Goal: Information Seeking & Learning: Learn about a topic

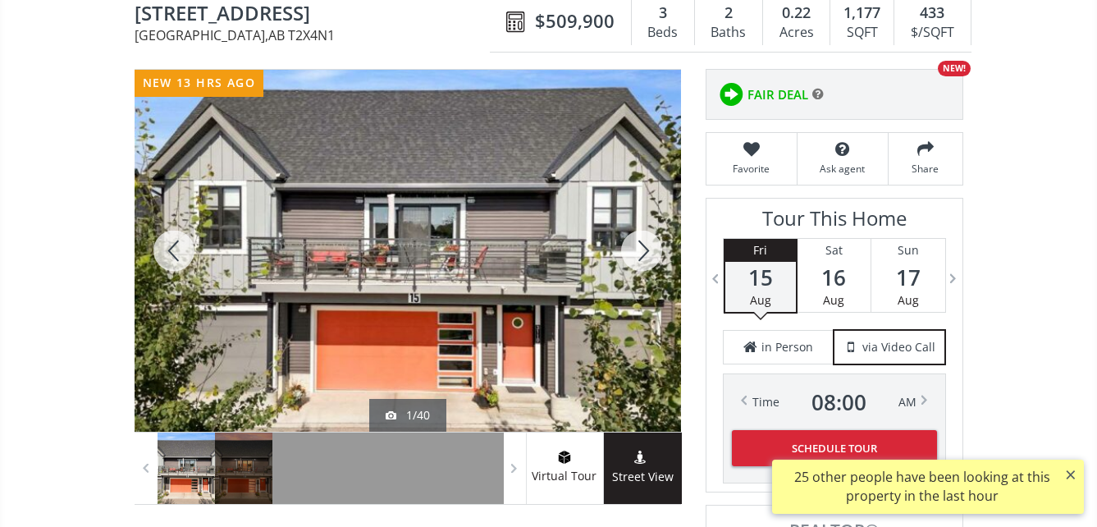
scroll to position [164, 0]
click at [506, 306] on div at bounding box center [408, 251] width 546 height 362
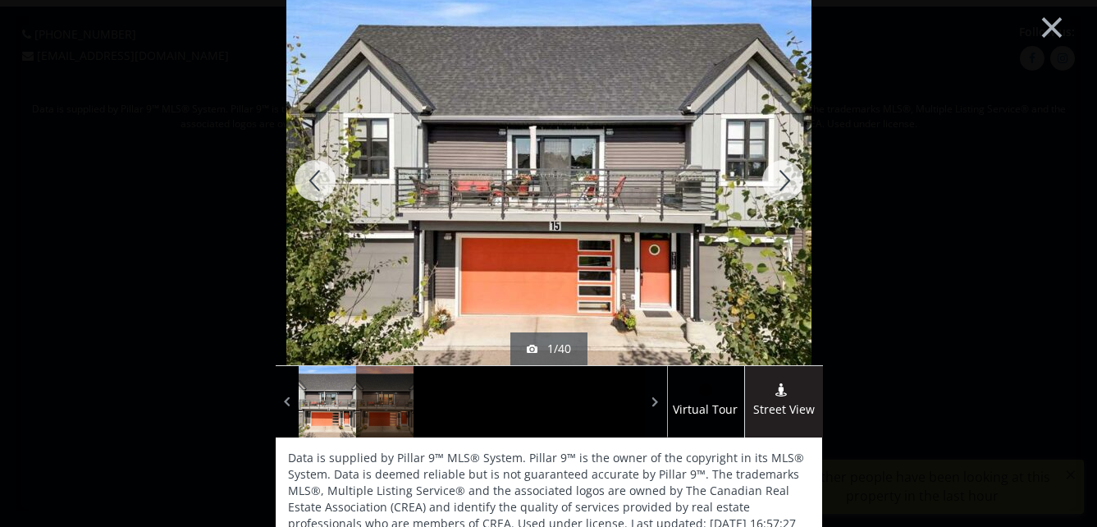
scroll to position [0, 0]
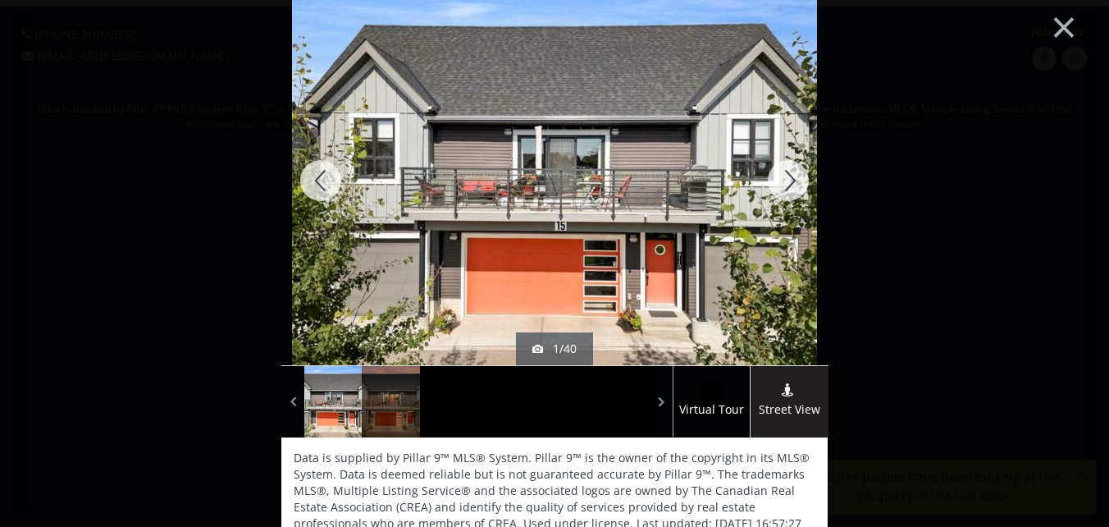
click at [785, 182] on div at bounding box center [788, 180] width 79 height 369
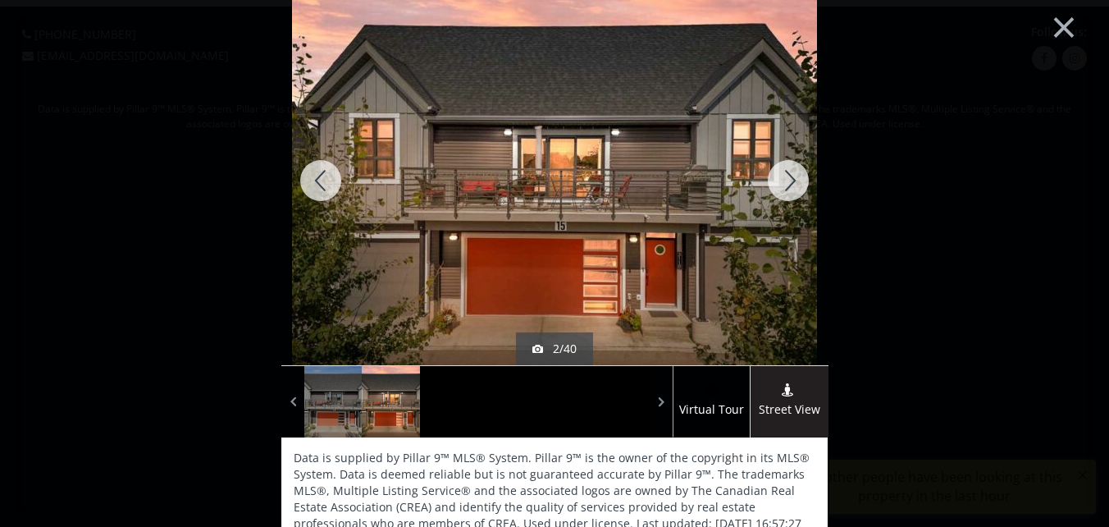
click at [785, 182] on div at bounding box center [788, 180] width 79 height 369
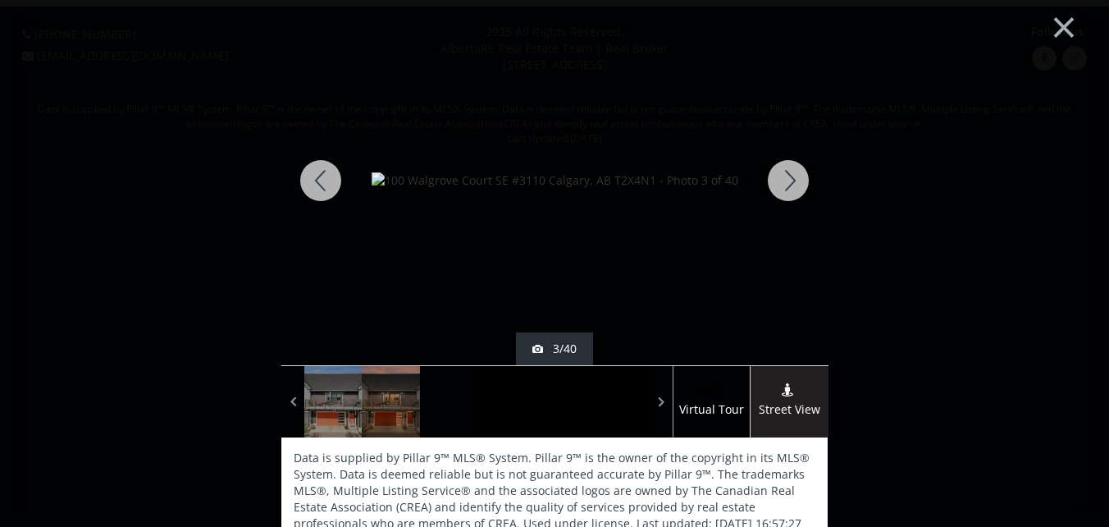
click at [785, 178] on div at bounding box center [788, 180] width 79 height 369
click at [318, 175] on div at bounding box center [320, 180] width 79 height 369
click at [782, 178] on div at bounding box center [788, 180] width 79 height 369
click at [784, 178] on div at bounding box center [788, 180] width 79 height 369
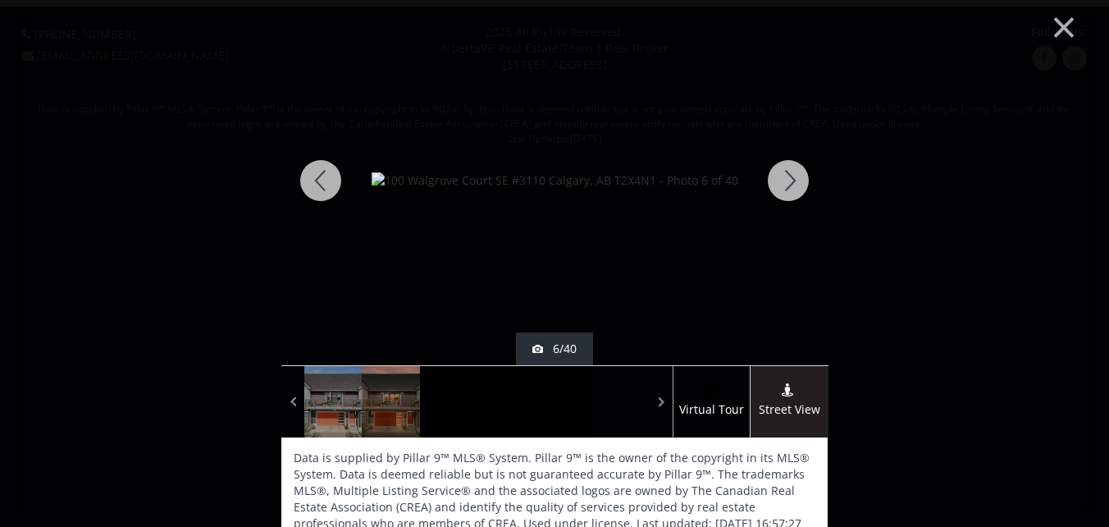
click at [786, 176] on div at bounding box center [788, 180] width 79 height 369
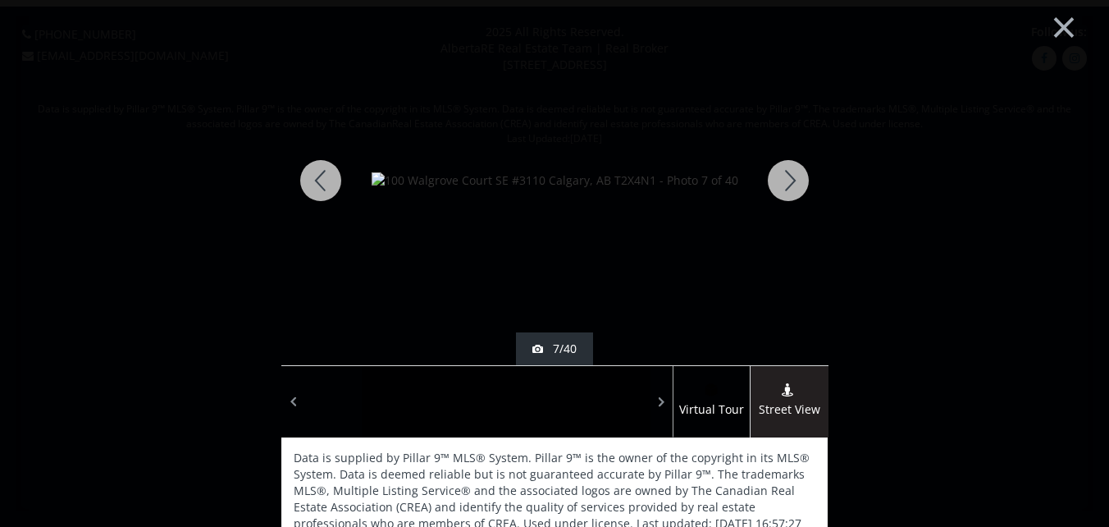
click at [786, 176] on div at bounding box center [788, 180] width 79 height 369
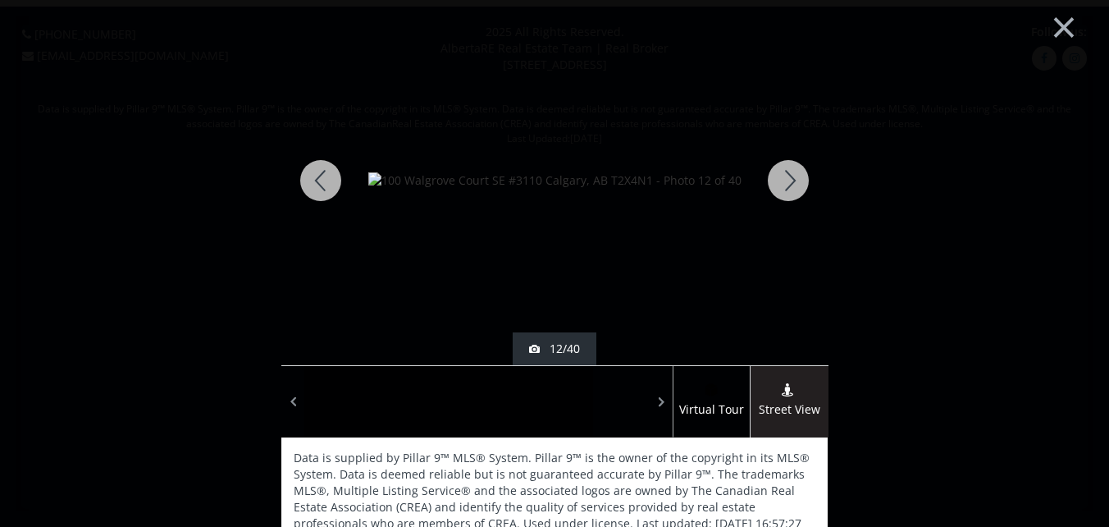
click at [786, 176] on div at bounding box center [788, 180] width 79 height 369
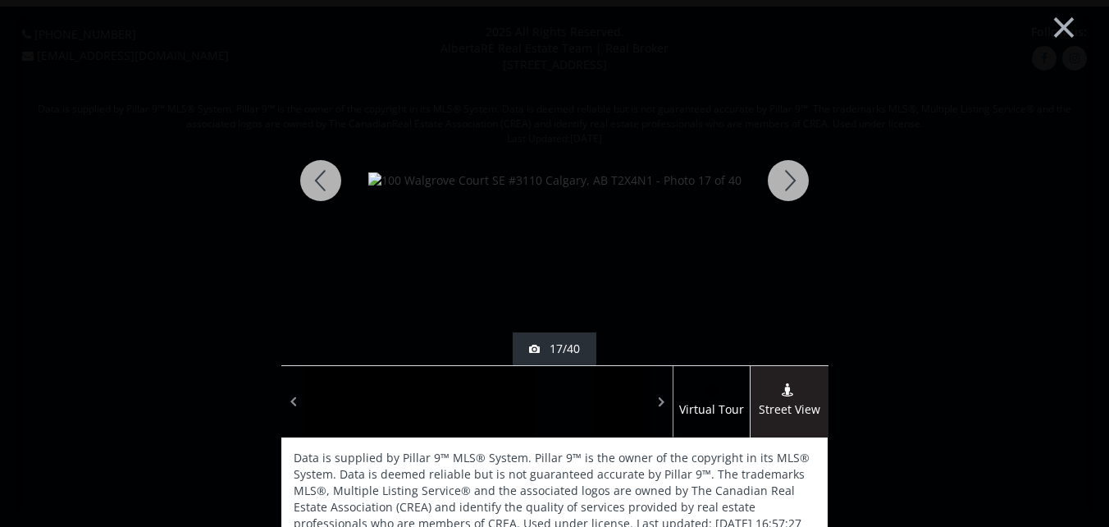
click at [786, 176] on div at bounding box center [788, 180] width 79 height 369
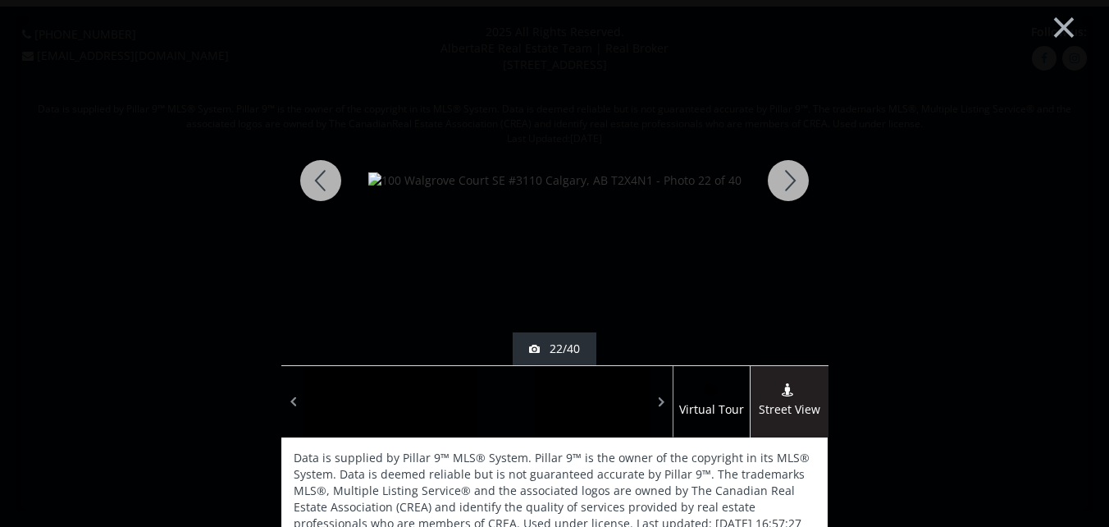
click at [786, 176] on div at bounding box center [788, 180] width 79 height 369
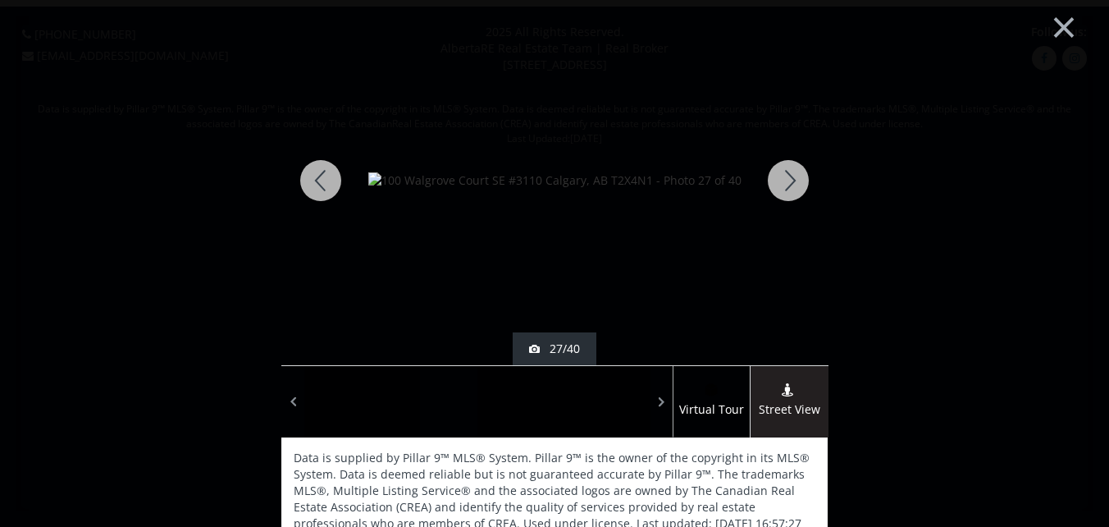
click at [786, 176] on div at bounding box center [788, 180] width 79 height 369
click at [784, 176] on div at bounding box center [788, 180] width 79 height 369
click at [786, 176] on div at bounding box center [788, 180] width 79 height 369
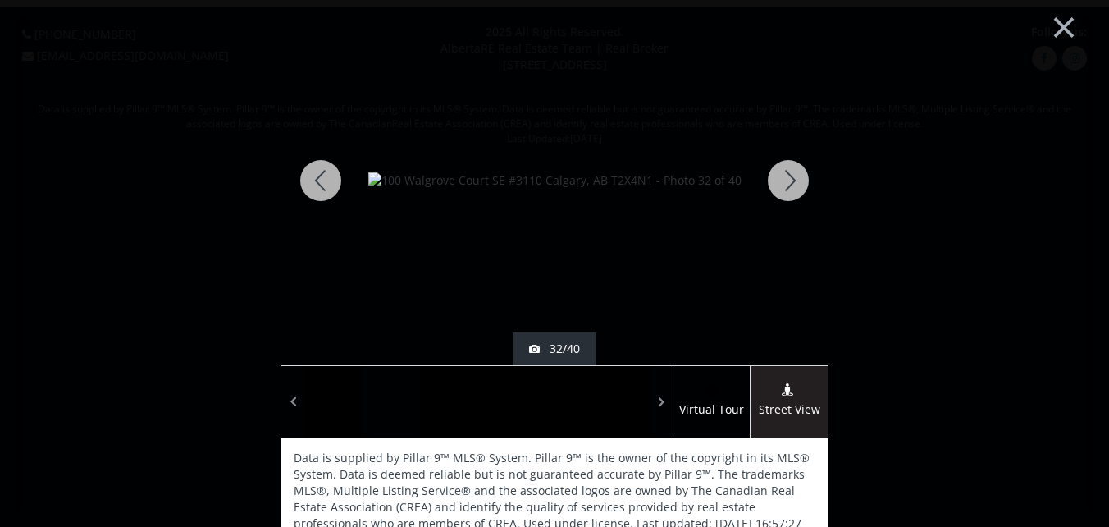
click at [787, 176] on div at bounding box center [788, 180] width 79 height 369
click at [787, 178] on div at bounding box center [788, 180] width 79 height 369
click at [784, 183] on div at bounding box center [788, 180] width 79 height 369
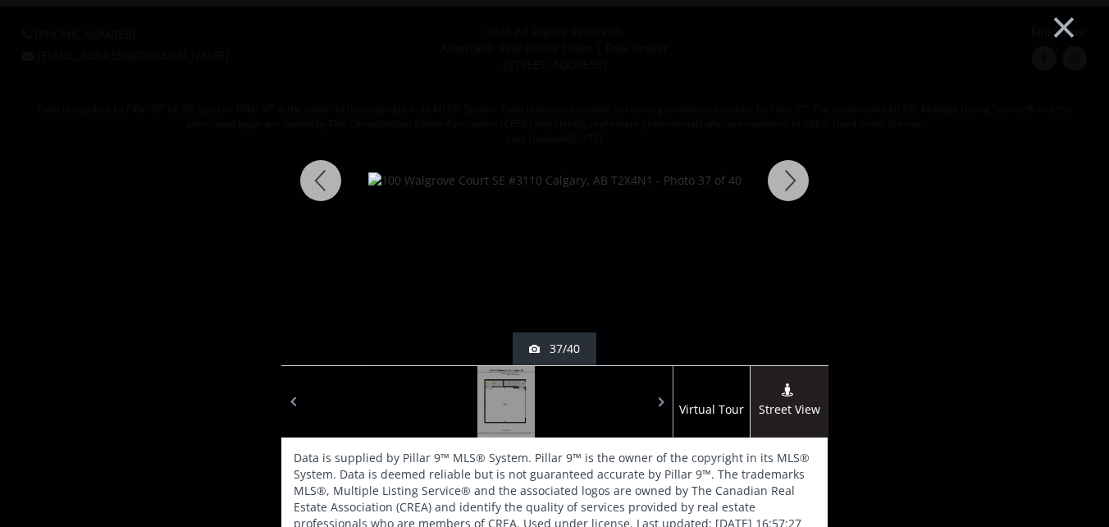
click at [784, 183] on div at bounding box center [788, 180] width 79 height 369
click at [785, 178] on div at bounding box center [788, 180] width 79 height 369
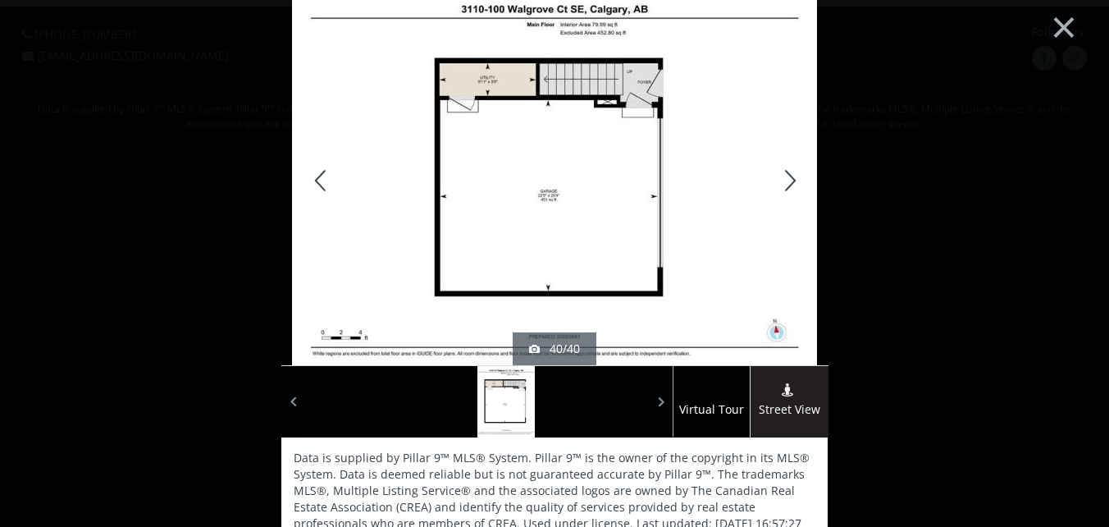
click at [785, 178] on div at bounding box center [788, 180] width 79 height 369
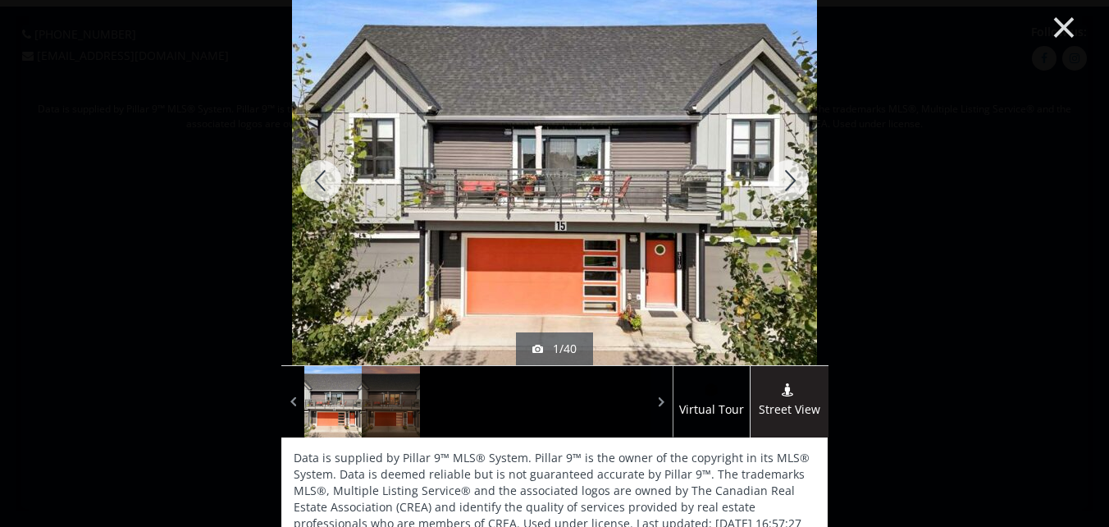
click at [1053, 19] on button "×" at bounding box center [1064, 25] width 90 height 67
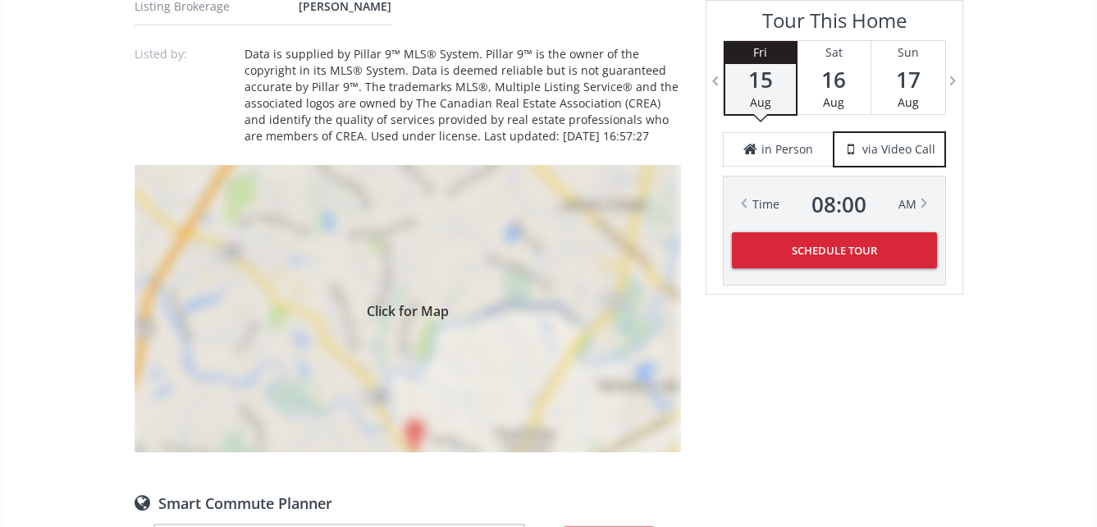
scroll to position [1231, 0]
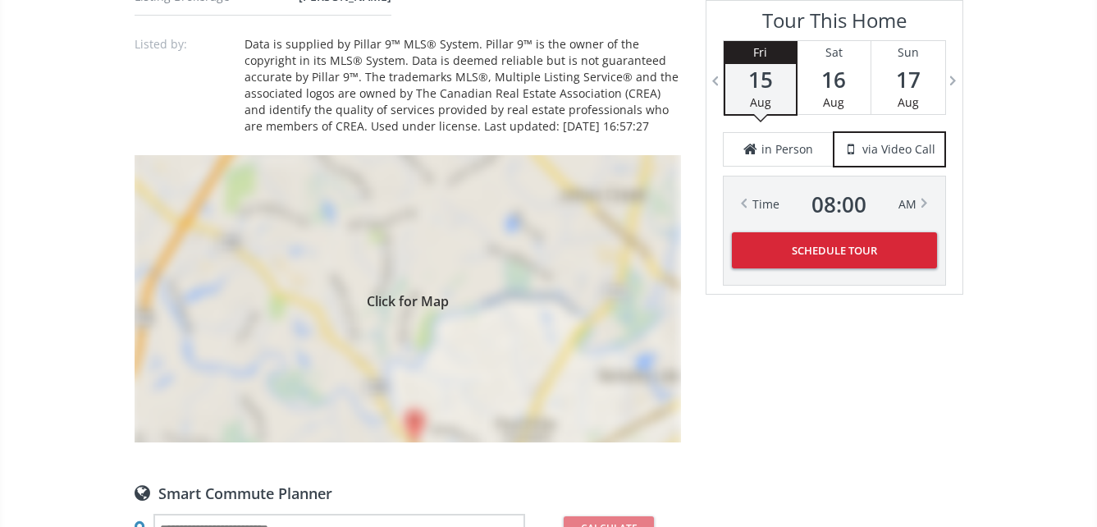
click at [386, 302] on span "Click for Map" at bounding box center [408, 298] width 546 height 13
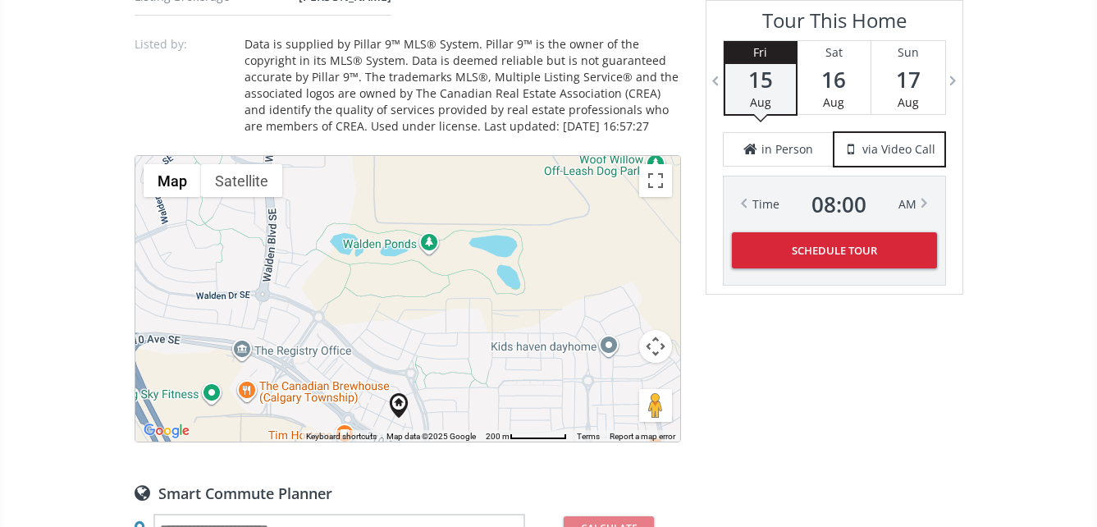
drag, startPoint x: 369, startPoint y: 337, endPoint x: 361, endPoint y: 461, distance: 124.1
click at [361, 461] on div "Neighborhood Walden Type Townhouse Total Baths 2 County Calgary Status Active L…" at bounding box center [408, 270] width 546 height 1622
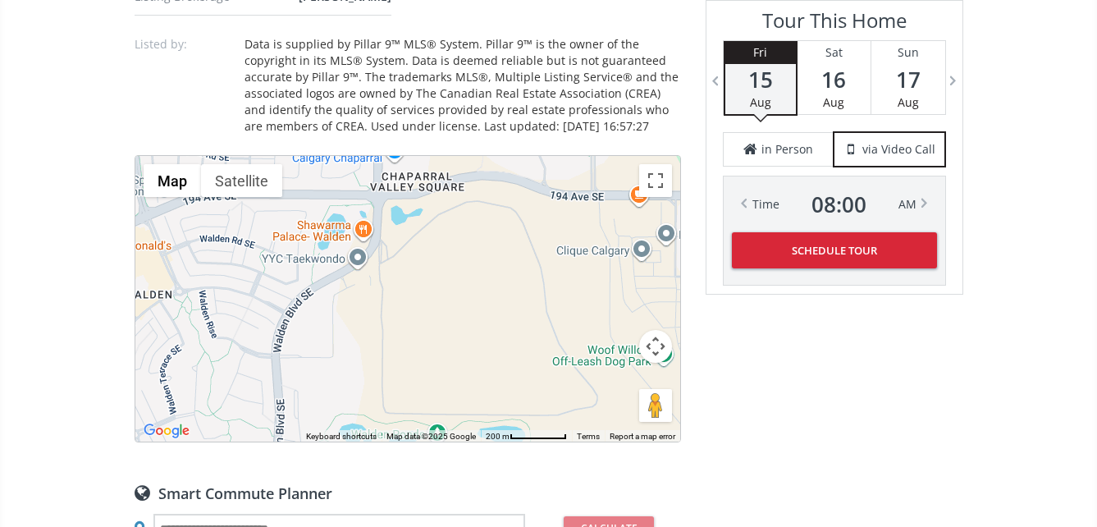
drag, startPoint x: 373, startPoint y: 264, endPoint x: 381, endPoint y: 454, distance: 190.5
click at [381, 454] on div "Neighborhood Walden Type Townhouse Total Baths 2 County Calgary Status Active L…" at bounding box center [408, 270] width 546 height 1622
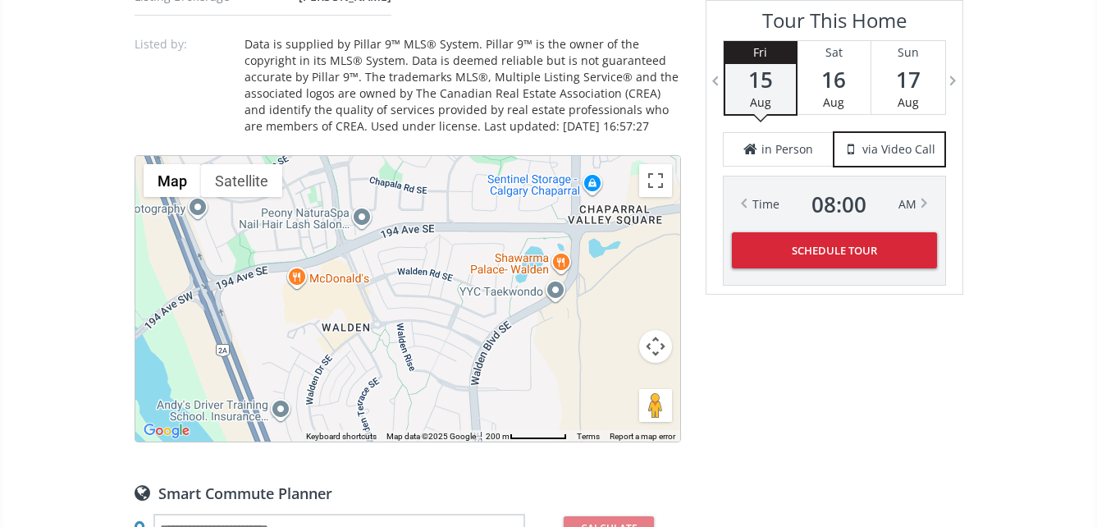
drag, startPoint x: 422, startPoint y: 274, endPoint x: 621, endPoint y: 308, distance: 202.3
click at [621, 308] on div "To navigate, press the arrow keys." at bounding box center [407, 298] width 545 height 285
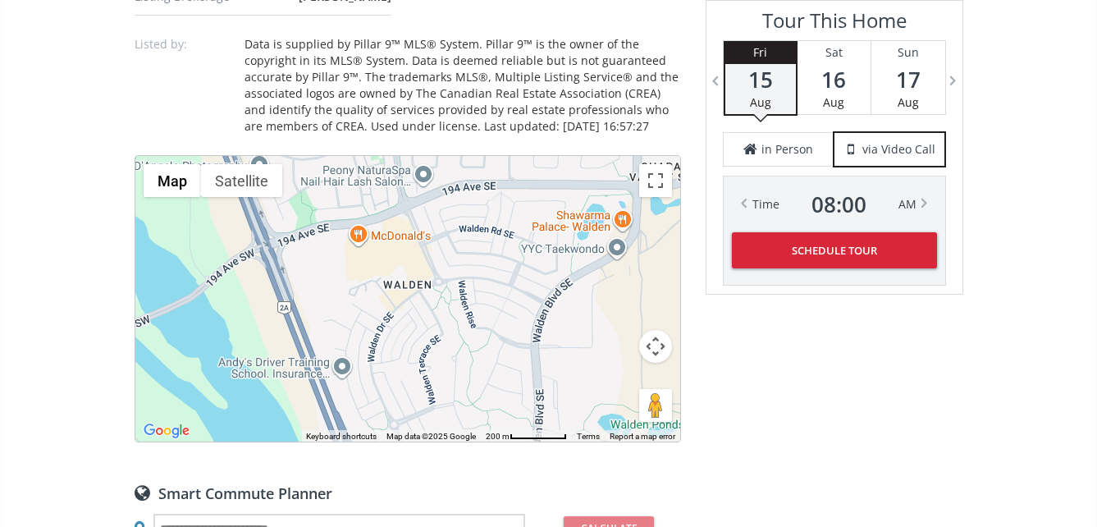
drag, startPoint x: 270, startPoint y: 309, endPoint x: 327, endPoint y: 267, distance: 70.9
click at [327, 267] on div "To navigate, press the arrow keys." at bounding box center [407, 298] width 545 height 285
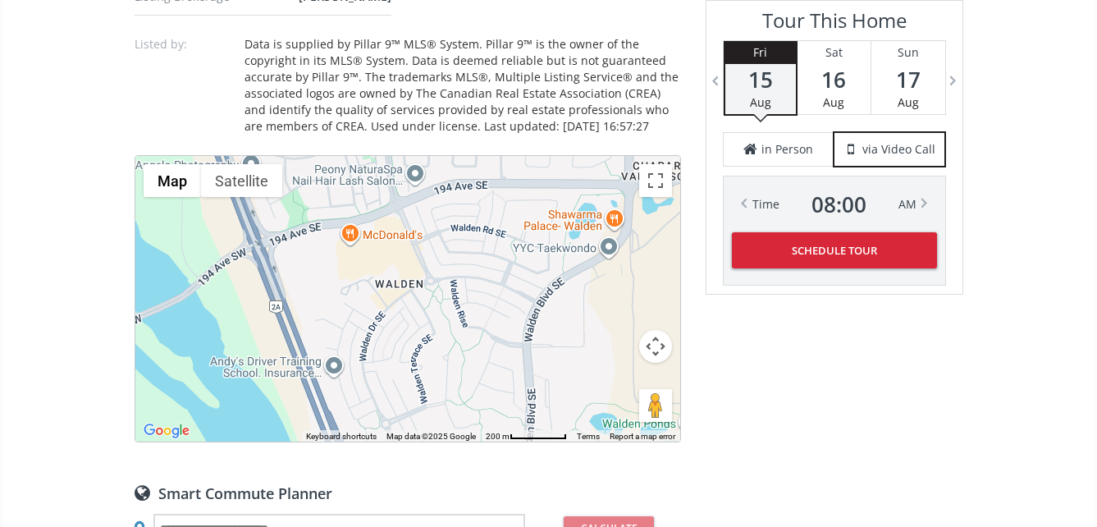
click at [655, 344] on button "Map camera controls" at bounding box center [655, 346] width 33 height 33
click at [616, 381] on button "Zoom out" at bounding box center [614, 387] width 33 height 33
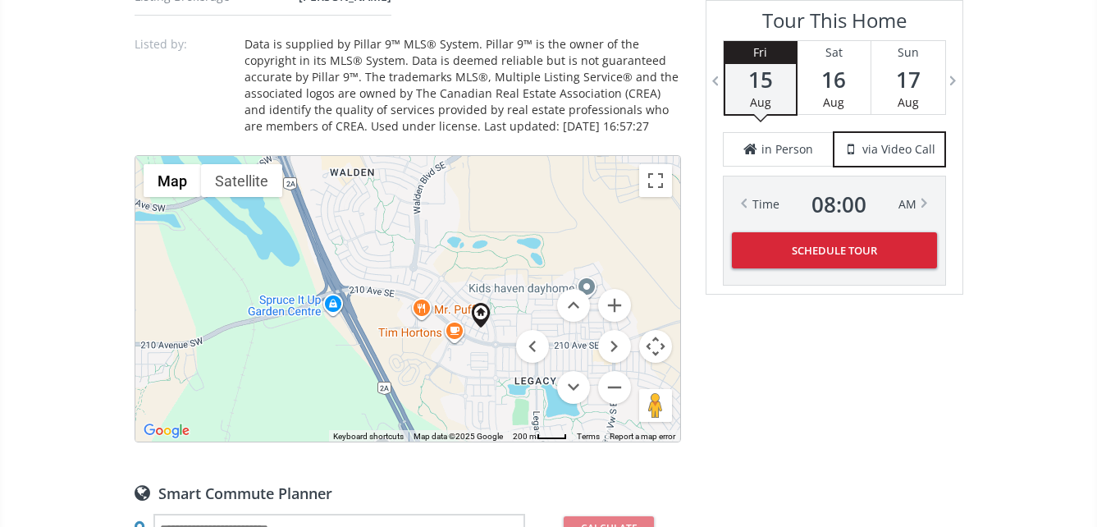
drag, startPoint x: 486, startPoint y: 365, endPoint x: 436, endPoint y: 248, distance: 127.9
click at [436, 248] on div "To navigate, press the arrow keys." at bounding box center [407, 298] width 545 height 285
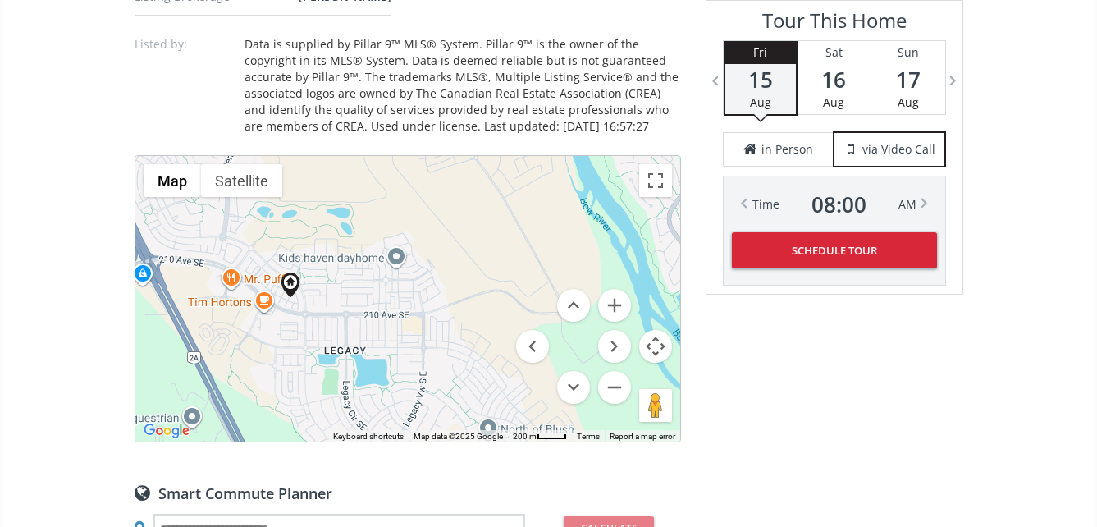
drag, startPoint x: 491, startPoint y: 359, endPoint x: 299, endPoint y: 330, distance: 194.1
click at [299, 330] on div "To navigate, press the arrow keys." at bounding box center [407, 298] width 545 height 285
click at [214, 320] on div "To navigate, press the arrow keys." at bounding box center [407, 298] width 545 height 285
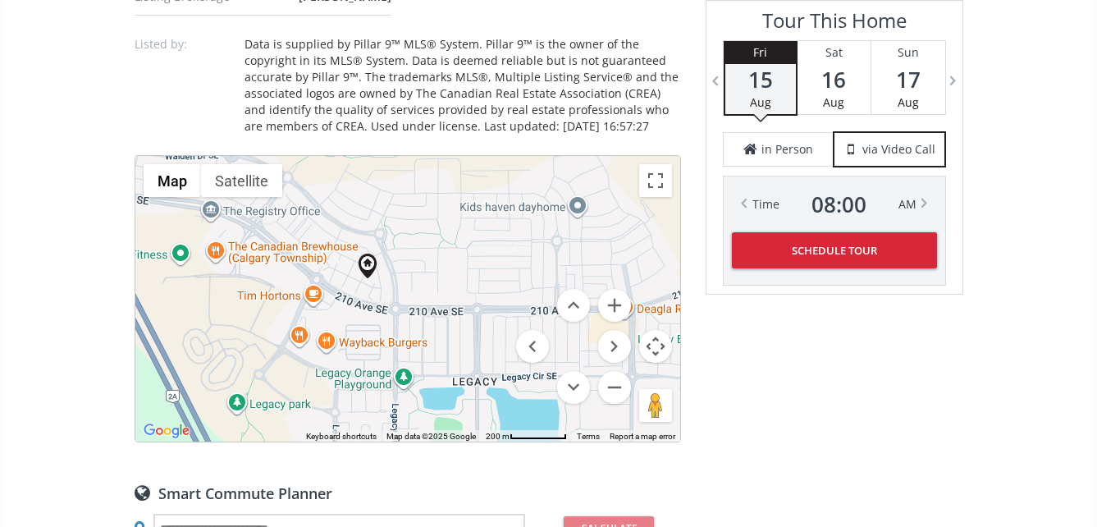
click at [238, 330] on div "To navigate, press the arrow keys." at bounding box center [407, 298] width 545 height 285
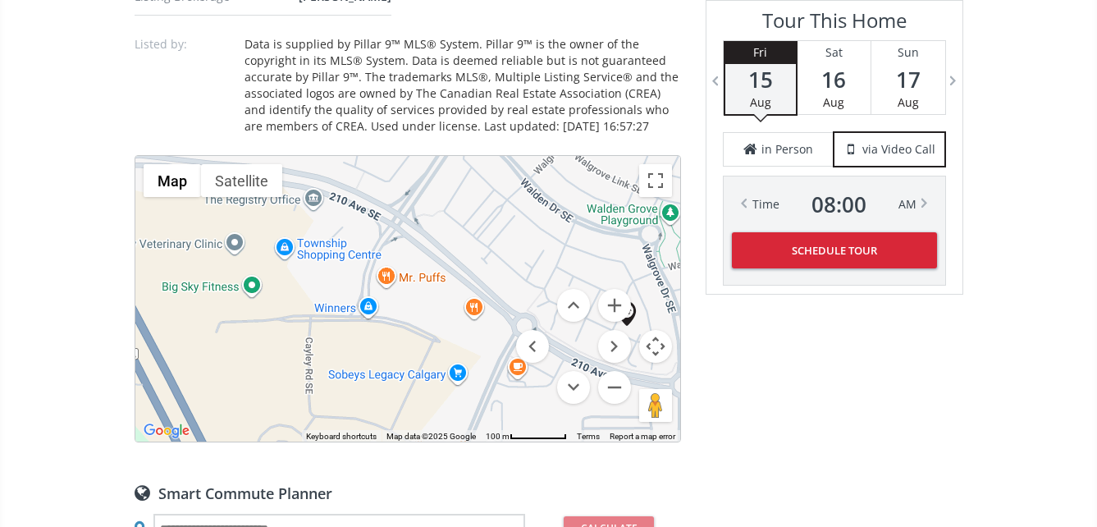
drag, startPoint x: 233, startPoint y: 320, endPoint x: 361, endPoint y: 410, distance: 156.6
click at [361, 410] on div "To navigate, press the arrow keys." at bounding box center [407, 298] width 545 height 285
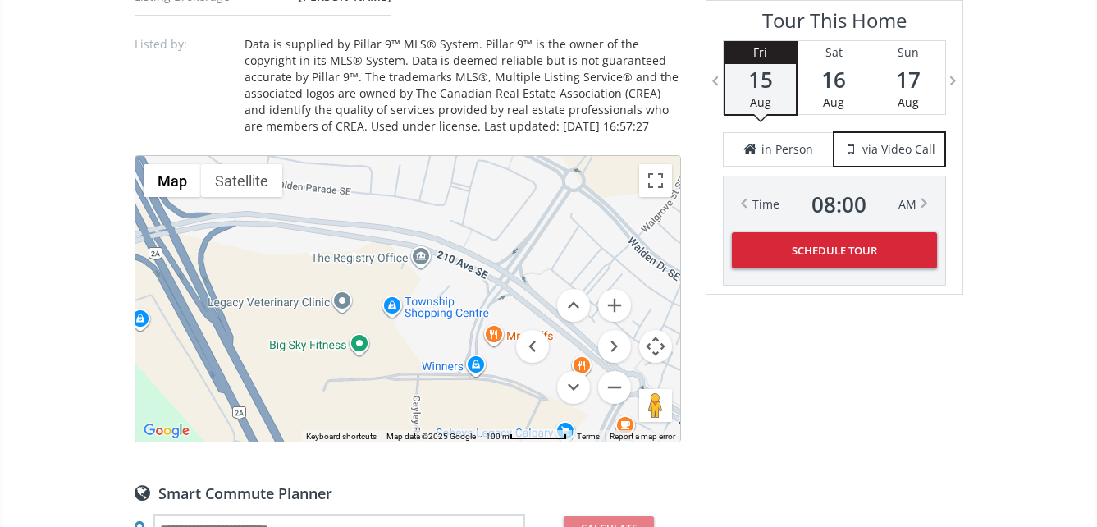
drag, startPoint x: 291, startPoint y: 340, endPoint x: 400, endPoint y: 399, distance: 123.0
click at [400, 399] on div "To navigate, press the arrow keys." at bounding box center [407, 298] width 545 height 285
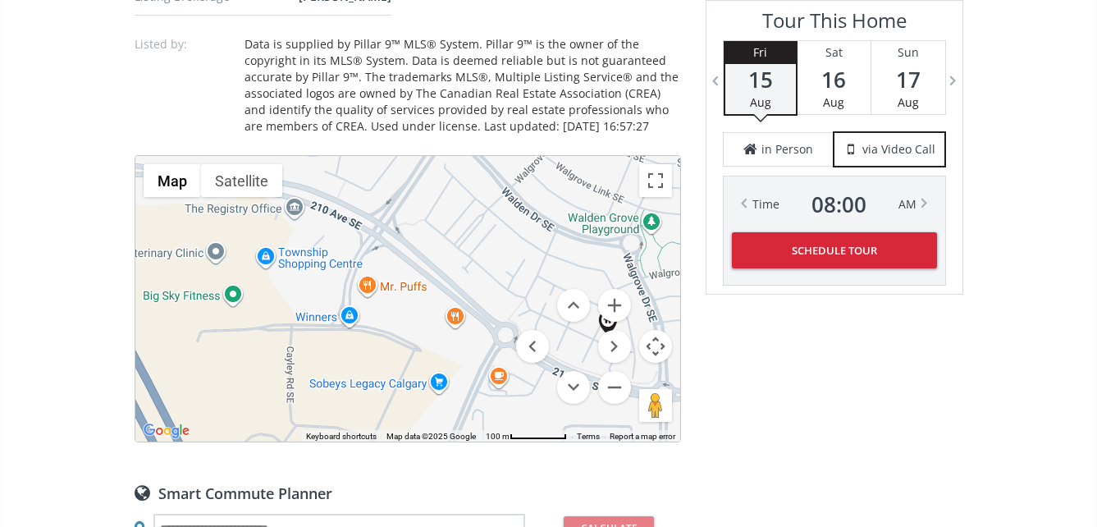
drag, startPoint x: 417, startPoint y: 401, endPoint x: 286, endPoint y: 349, distance: 140.6
click at [286, 349] on div "To navigate, press the arrow keys." at bounding box center [407, 298] width 545 height 285
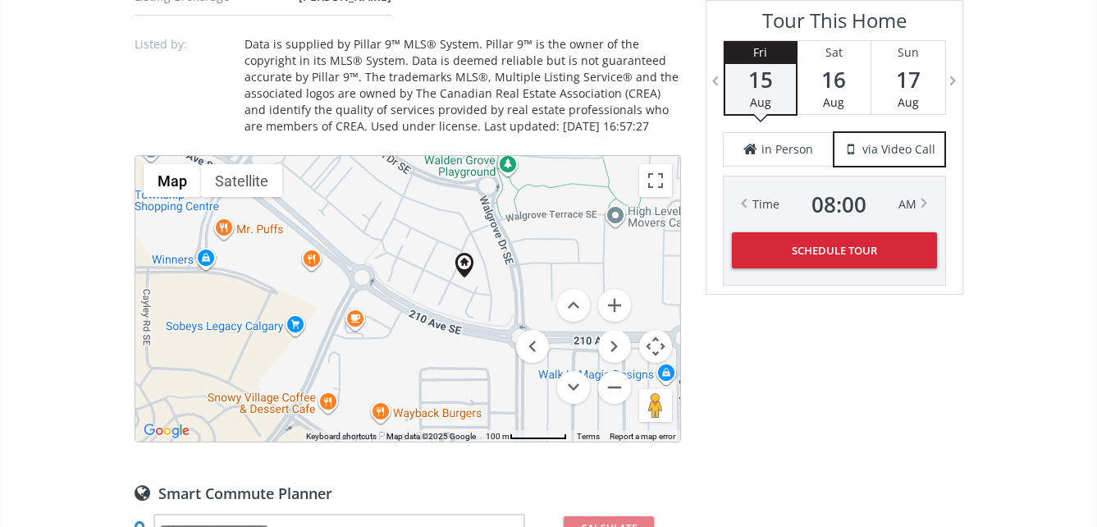
drag, startPoint x: 382, startPoint y: 368, endPoint x: 269, endPoint y: 315, distance: 125.1
click at [269, 315] on div "To navigate, press the arrow keys." at bounding box center [407, 298] width 545 height 285
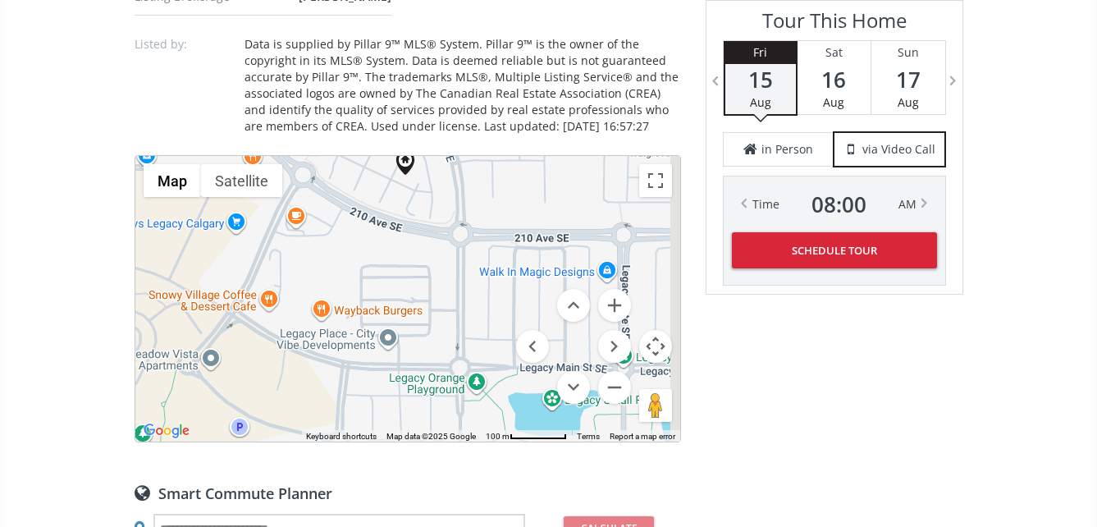
drag, startPoint x: 387, startPoint y: 368, endPoint x: 349, endPoint y: 274, distance: 101.2
click at [349, 274] on div "To navigate, press the arrow keys." at bounding box center [407, 298] width 545 height 285
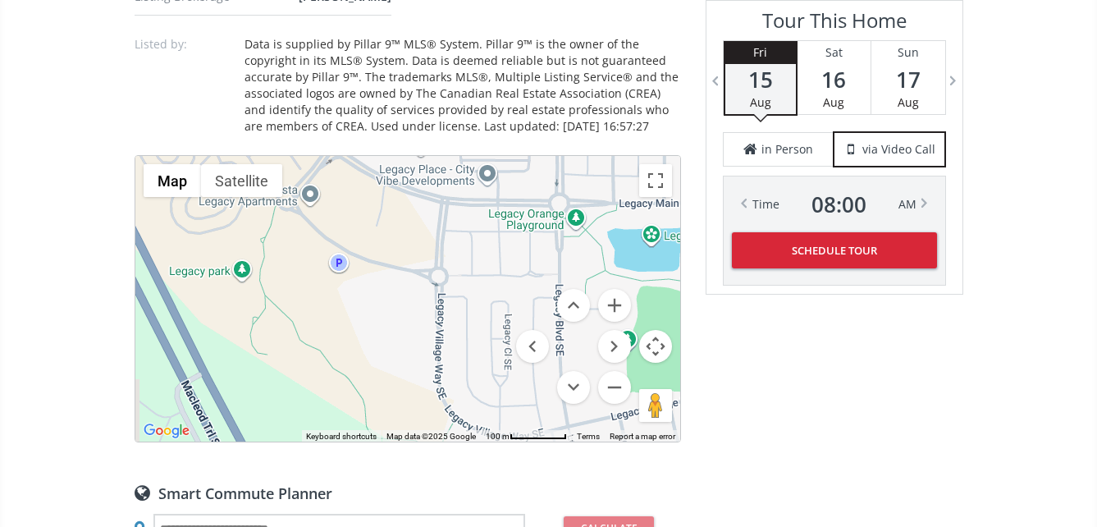
drag, startPoint x: 322, startPoint y: 375, endPoint x: 426, endPoint y: 217, distance: 189.5
click at [426, 217] on div "To navigate, press the arrow keys." at bounding box center [407, 298] width 545 height 285
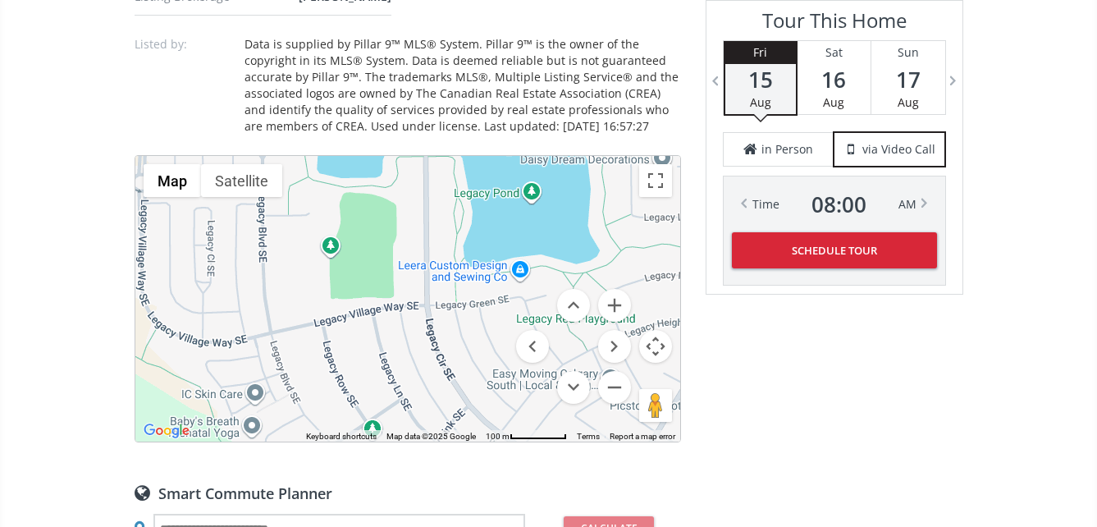
drag, startPoint x: 381, startPoint y: 361, endPoint x: 79, endPoint y: 273, distance: 314.4
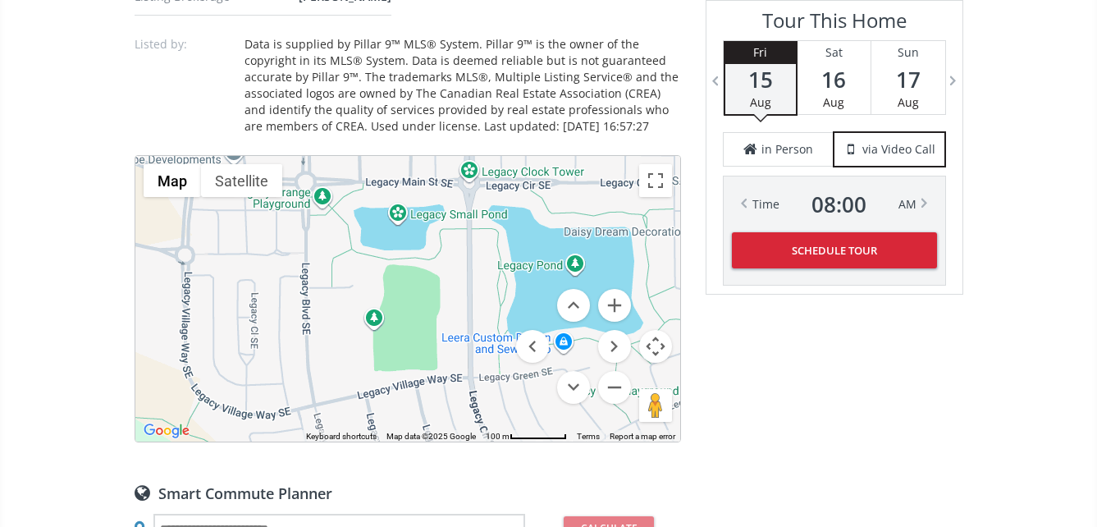
drag, startPoint x: 295, startPoint y: 272, endPoint x: 407, endPoint y: 450, distance: 210.1
click at [407, 460] on div "Neighborhood Walden Type Townhouse Total Baths 2 County Calgary Status Active L…" at bounding box center [408, 270] width 546 height 1622
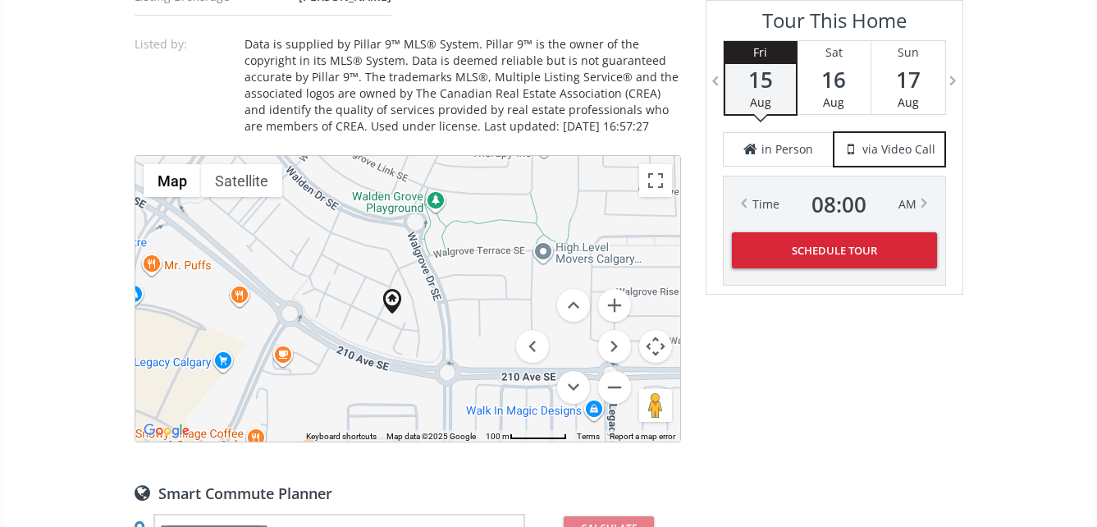
drag, startPoint x: 409, startPoint y: 307, endPoint x: 434, endPoint y: 441, distance: 136.0
click at [434, 441] on div "To navigate, press the arrow keys. Map Terrain Satellite Labels Keyboard shortc…" at bounding box center [407, 298] width 545 height 285
click at [390, 331] on div "To navigate, press the arrow keys." at bounding box center [407, 298] width 545 height 285
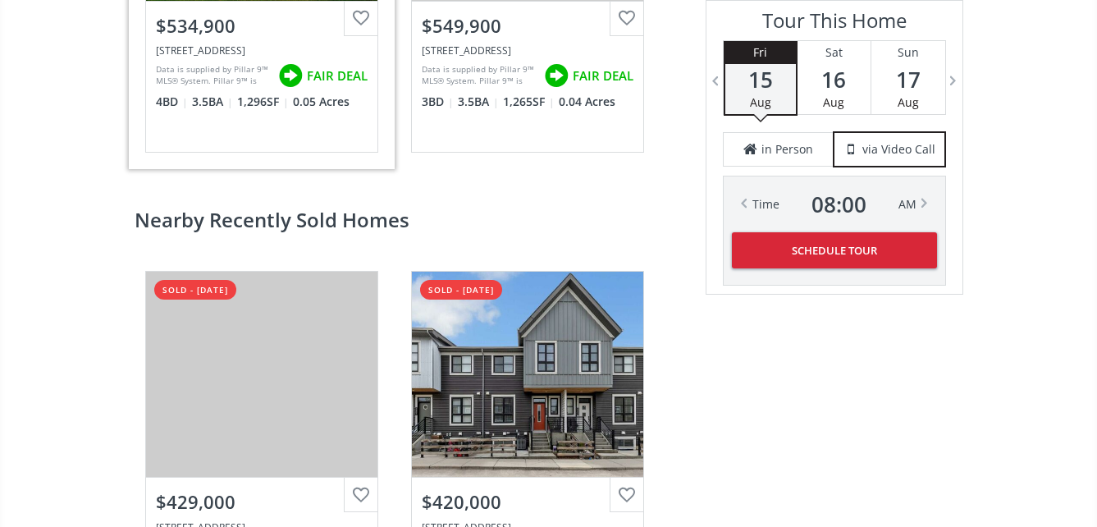
scroll to position [2871, 0]
